Goal: Navigation & Orientation: Go to known website

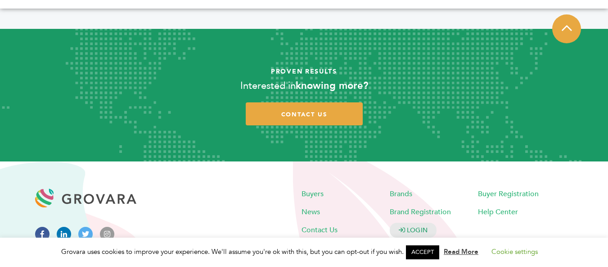
scroll to position [1838, 0]
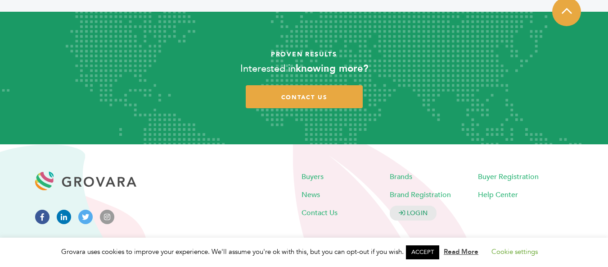
click at [431, 254] on link "ACCEPT" at bounding box center [422, 252] width 33 height 14
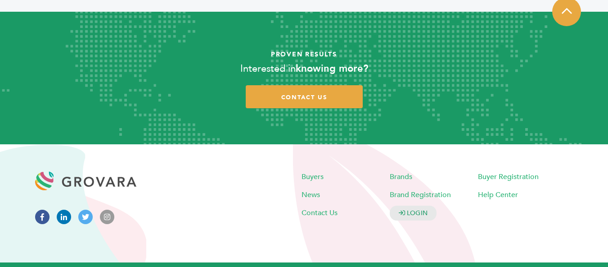
click at [62, 209] on icon at bounding box center [64, 216] width 14 height 14
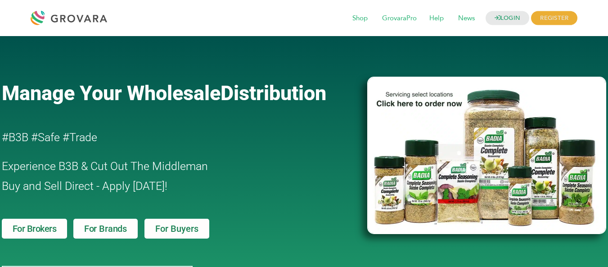
drag, startPoint x: 118, startPoint y: 20, endPoint x: 52, endPoint y: 20, distance: 65.7
click at [54, 20] on div "LOGIN REGISTER I'm a Buyer I'm a Brand Shop GrovaraPro Help" at bounding box center [305, 18] width 548 height 22
